Goal: Navigation & Orientation: Find specific page/section

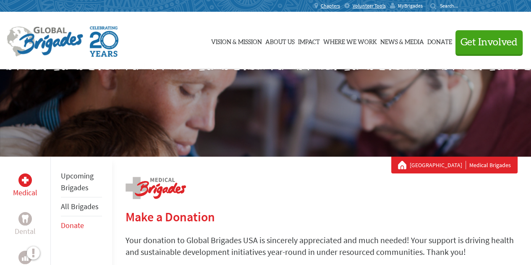
click at [423, 8] on span "MyBrigades" at bounding box center [410, 6] width 25 height 7
click at [423, 3] on span "MyBrigades" at bounding box center [410, 6] width 25 height 7
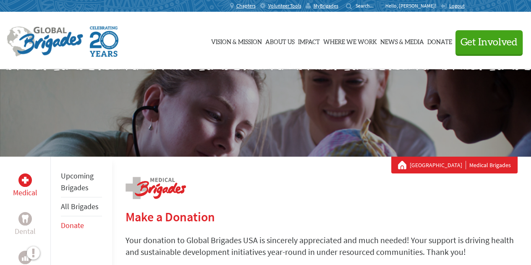
click at [343, 6] on div "MyBrigades" at bounding box center [324, 6] width 37 height 12
